Goal: Information Seeking & Learning: Learn about a topic

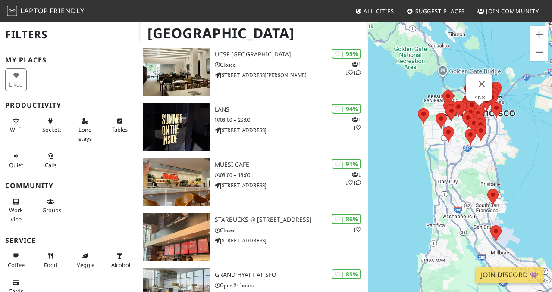
scroll to position [186, 0]
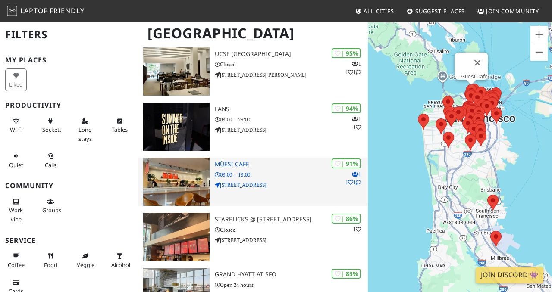
click at [249, 177] on p "08:00 – 18:00" at bounding box center [292, 175] width 154 height 8
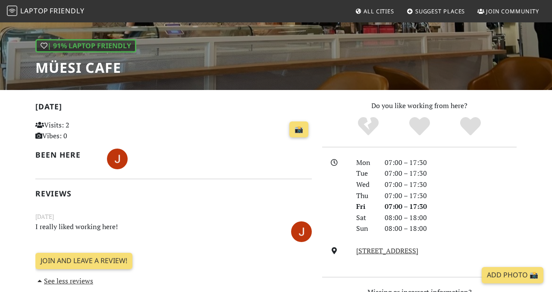
scroll to position [122, 0]
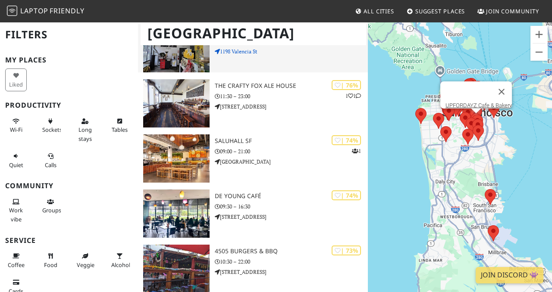
scroll to position [541, 0]
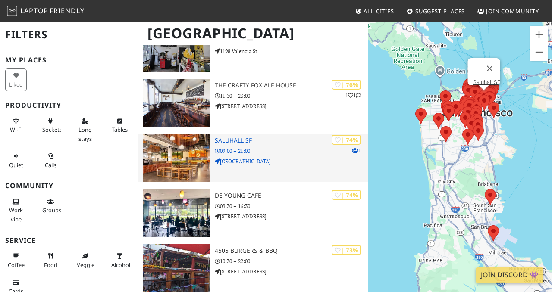
click at [178, 172] on img at bounding box center [176, 158] width 66 height 48
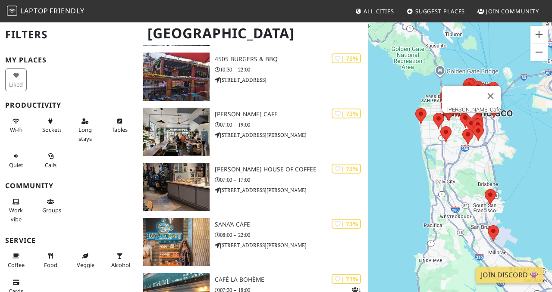
scroll to position [733, 0]
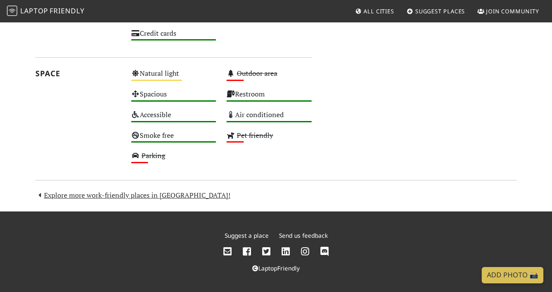
scroll to position [485, 0]
